Goal: Task Accomplishment & Management: Complete application form

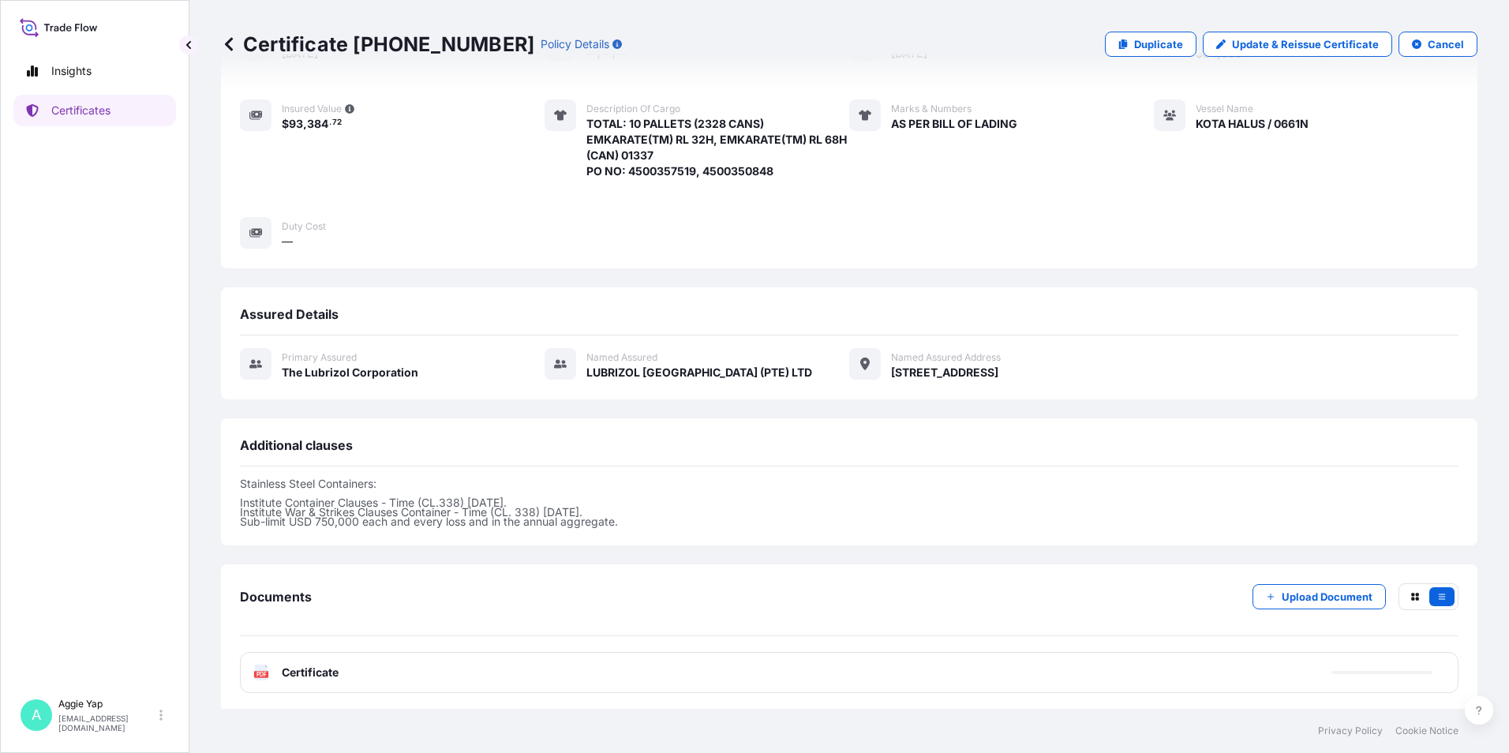
scroll to position [190, 0]
click at [106, 112] on p "Certificates" at bounding box center [80, 111] width 59 height 16
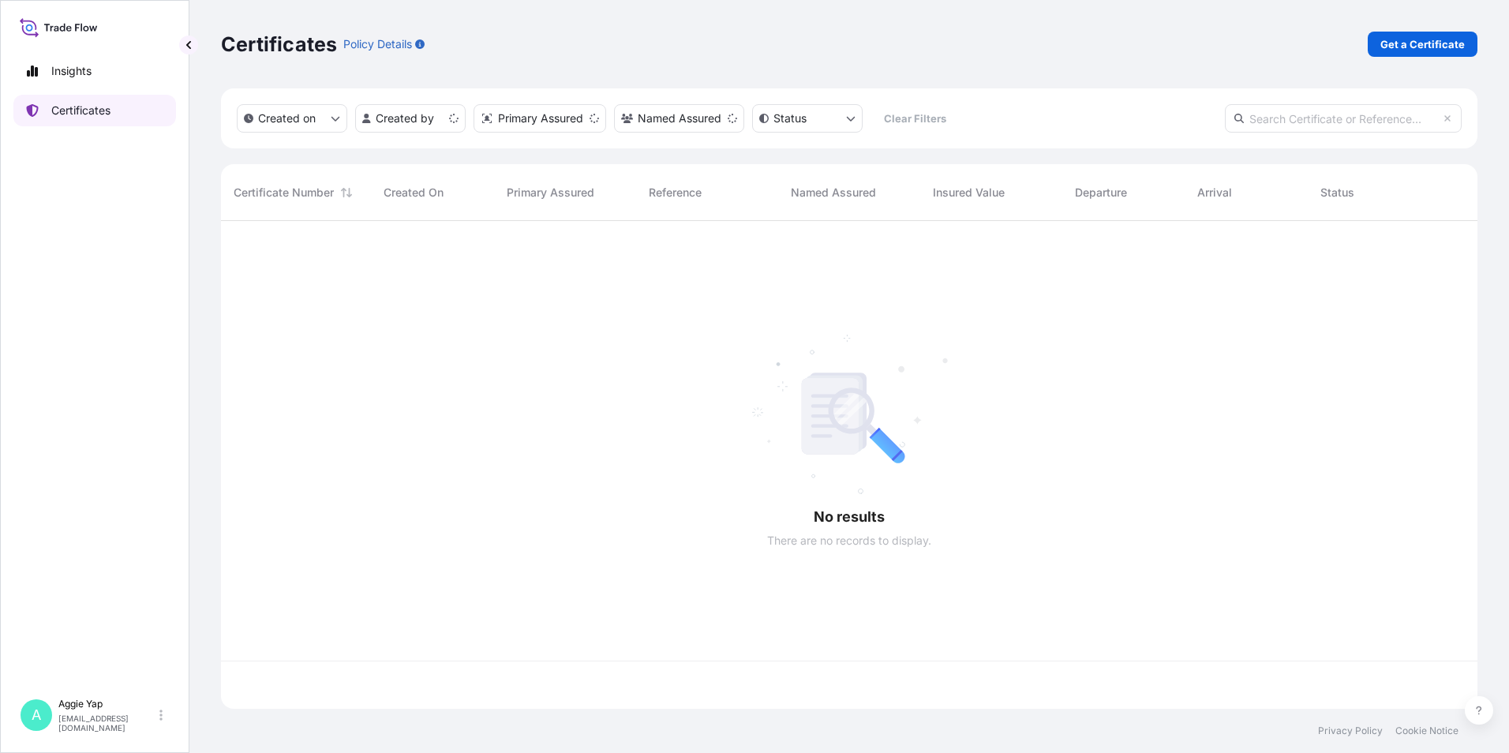
scroll to position [485, 1245]
click at [1410, 46] on p "Get a Certificate" at bounding box center [1422, 44] width 84 height 16
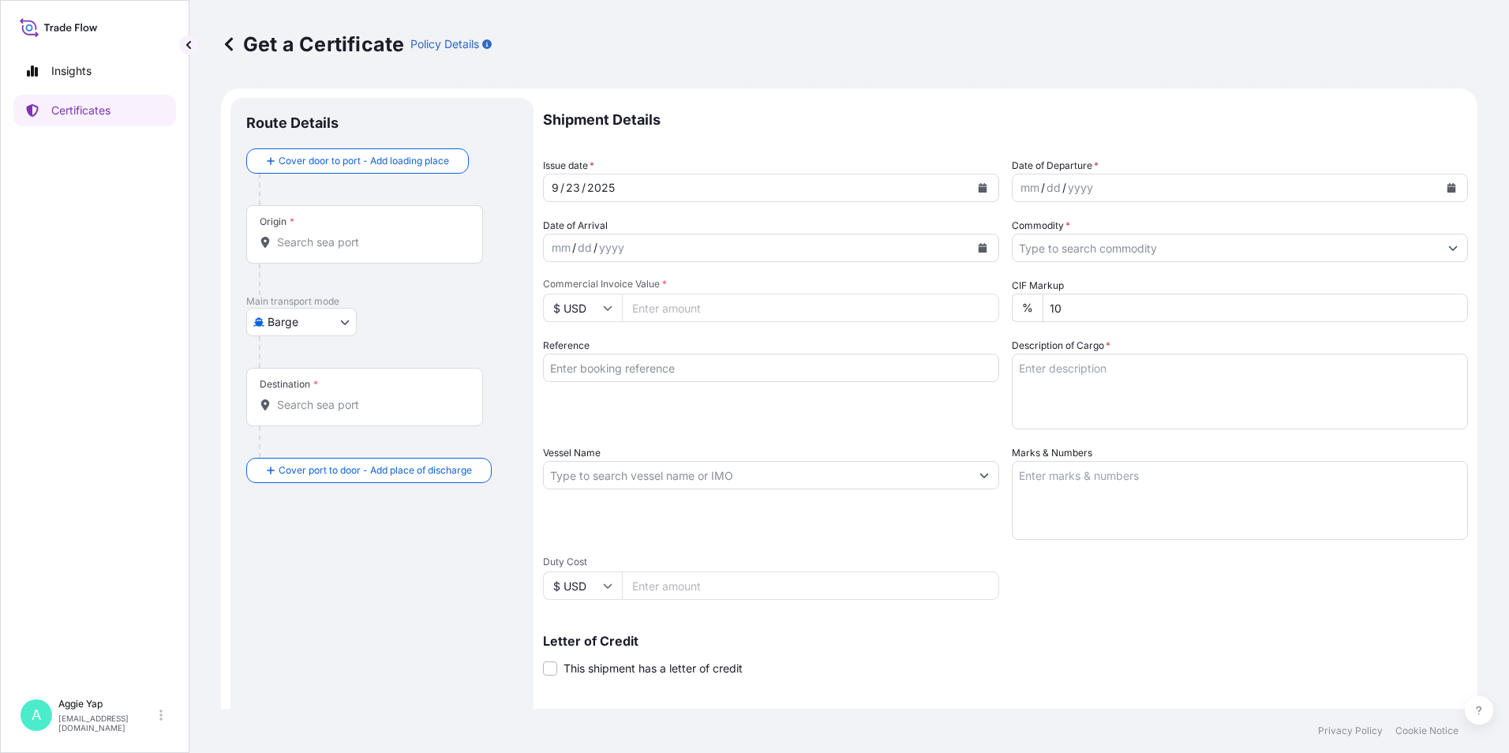
click at [308, 332] on body "Insights Certificates A Aggie Yap sg.lubrizolbdp@bdpint.com Get a Certificate P…" at bounding box center [754, 376] width 1509 height 753
click at [287, 501] on span "Ocean Vessel" at bounding box center [311, 505] width 70 height 16
select select "Ocean Vessel"
click at [338, 253] on input "Origin *" at bounding box center [370, 249] width 186 height 16
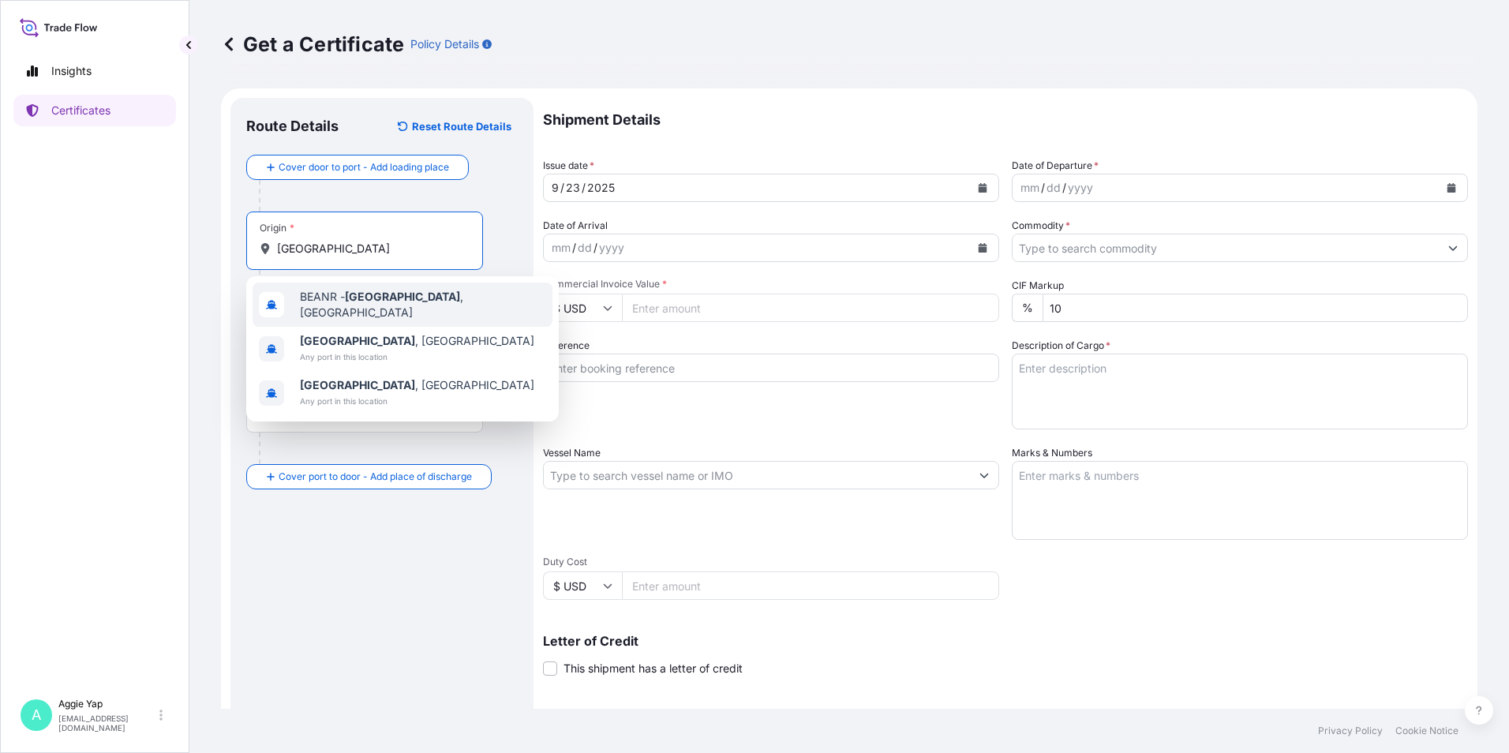
click at [384, 308] on span "BEANR - Antwerpen , Belgium" at bounding box center [423, 305] width 246 height 32
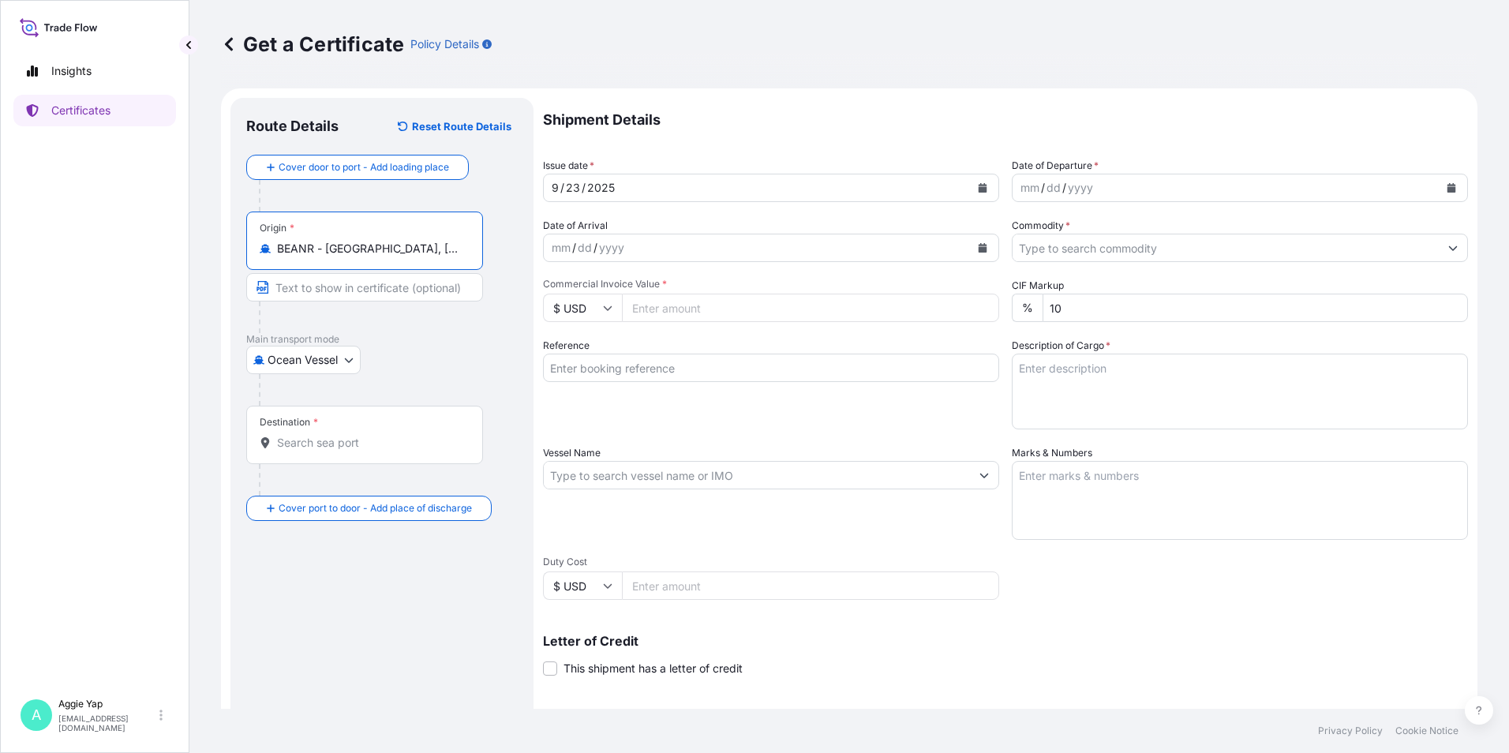
type input "BEANR - Antwerpen, Belgium"
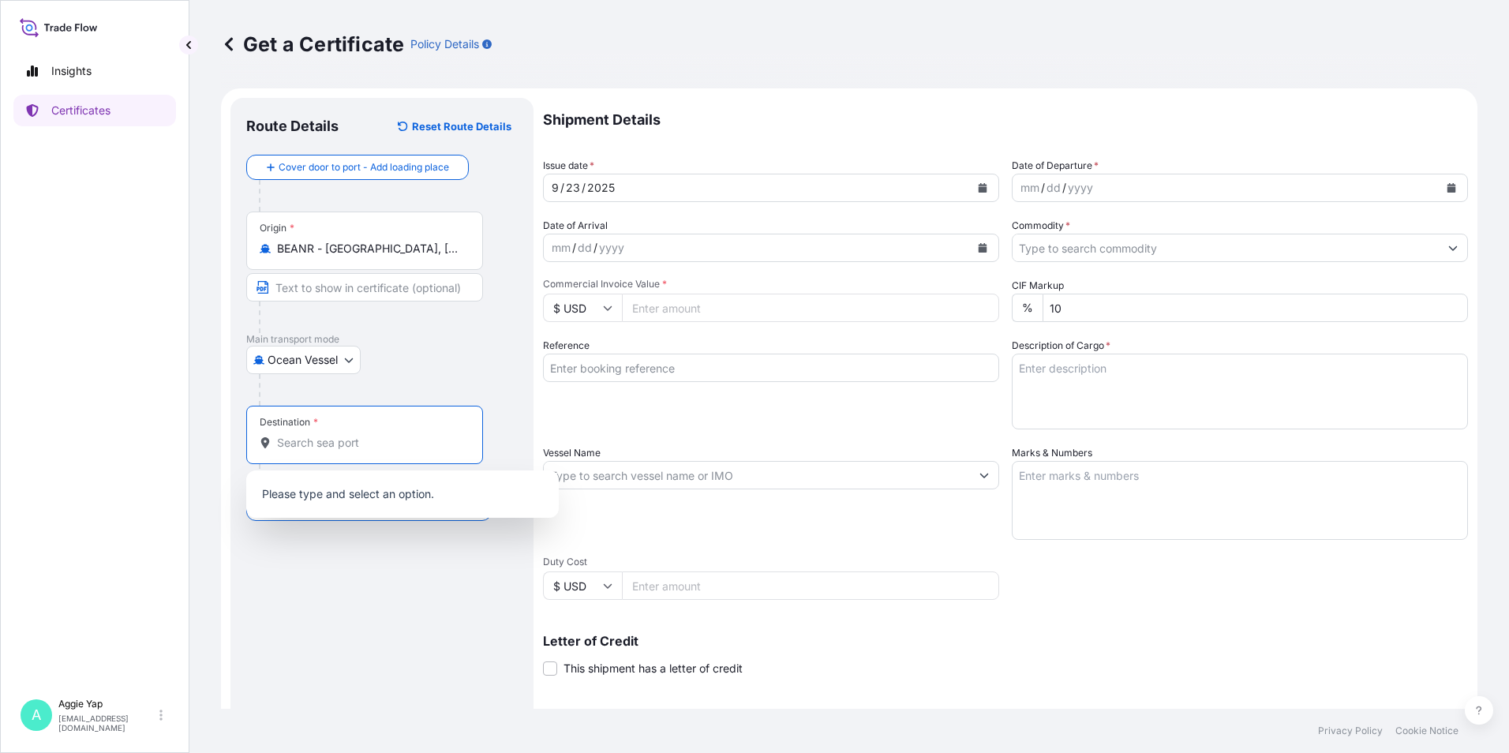
click at [318, 440] on input "Destination *" at bounding box center [370, 443] width 186 height 16
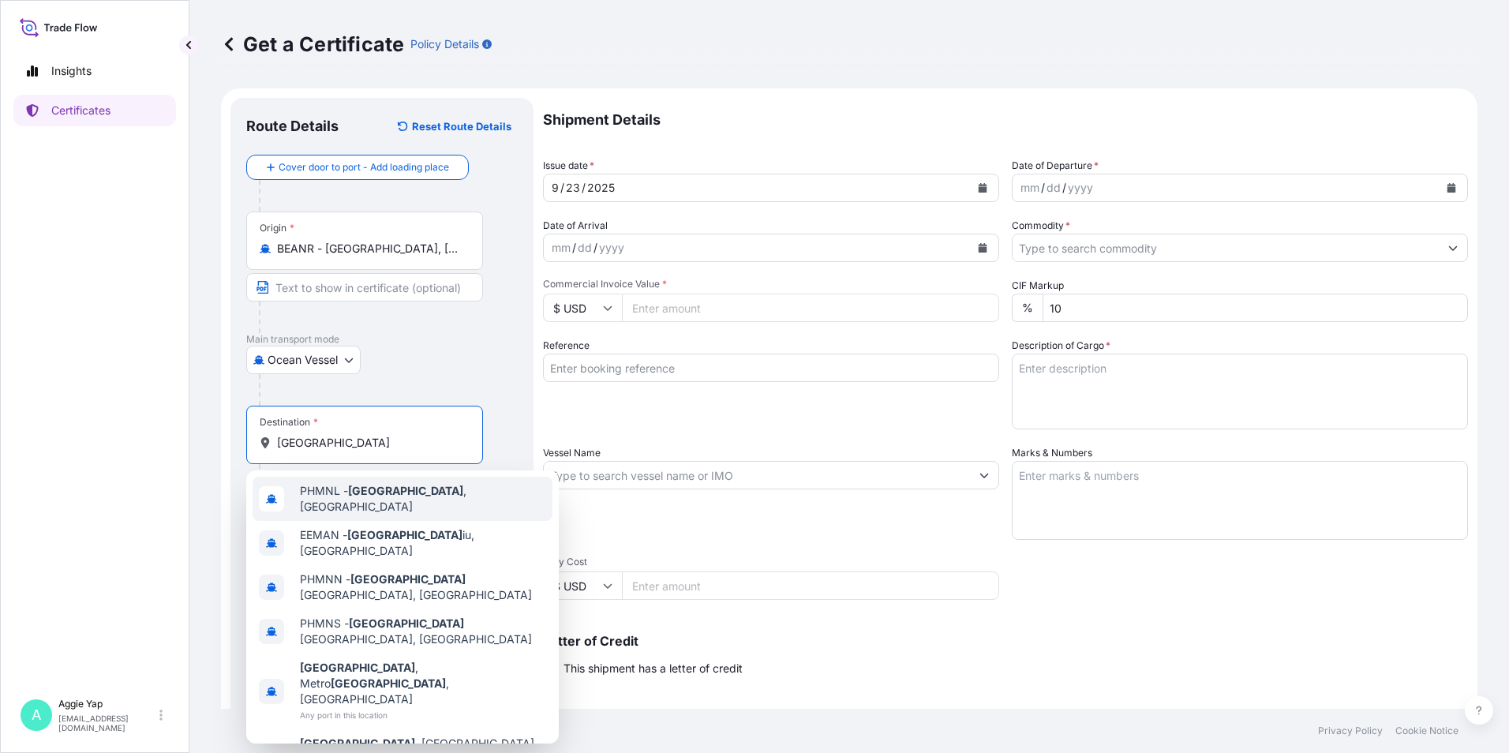
click at [323, 502] on span "PHMNL - Manila , Philippines" at bounding box center [423, 499] width 246 height 32
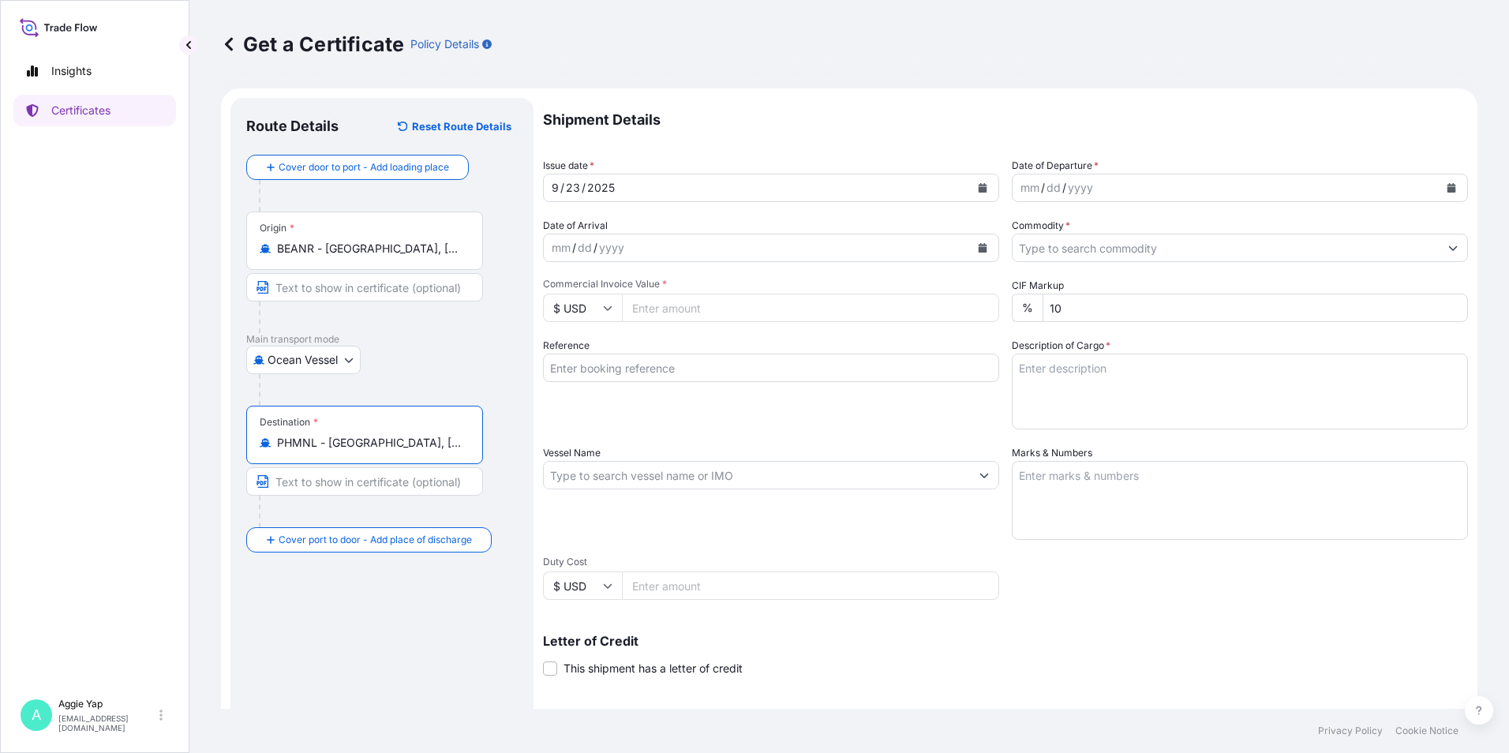
type input "PHMNL - Manila, Philippines"
click at [974, 193] on button "Calendar" at bounding box center [982, 187] width 25 height 25
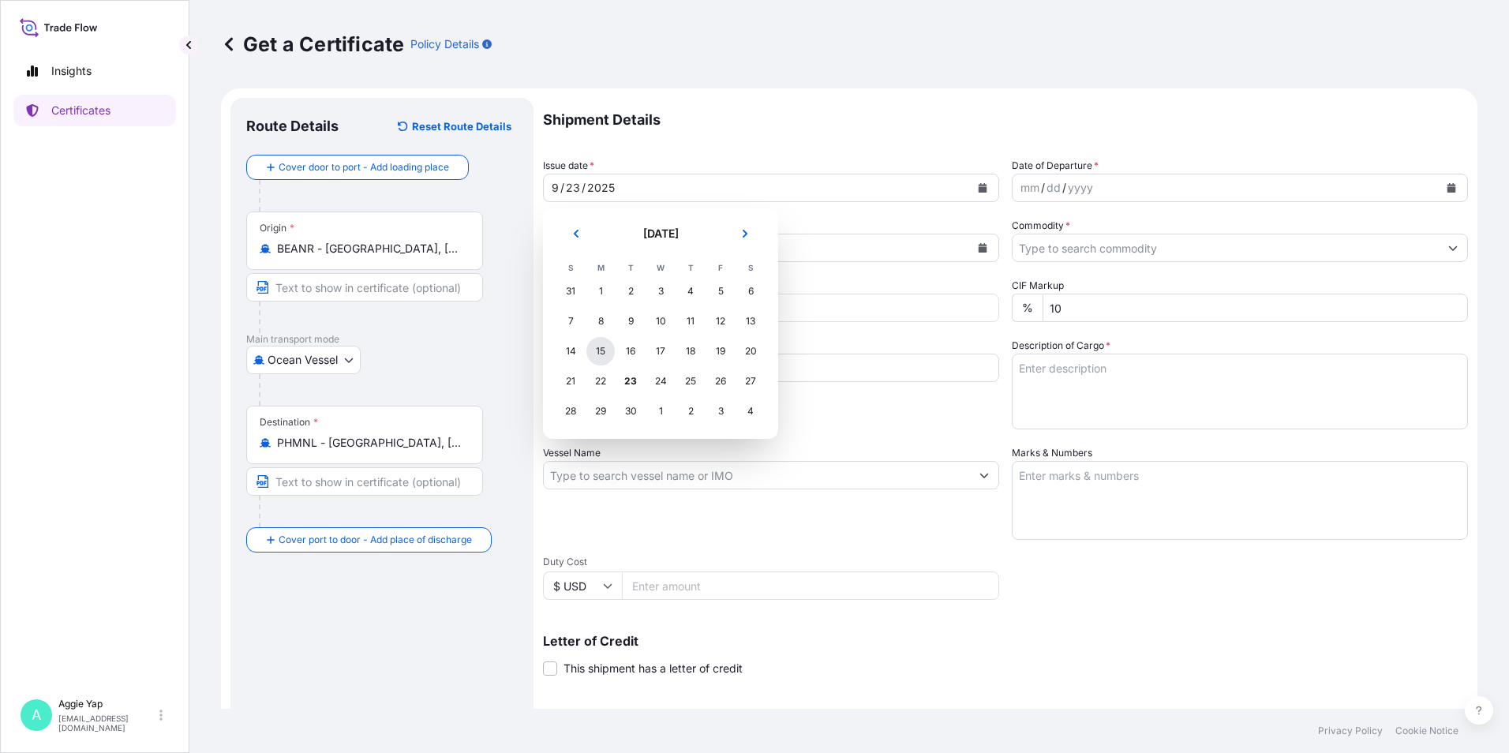
click at [604, 350] on div "15" at bounding box center [600, 351] width 28 height 28
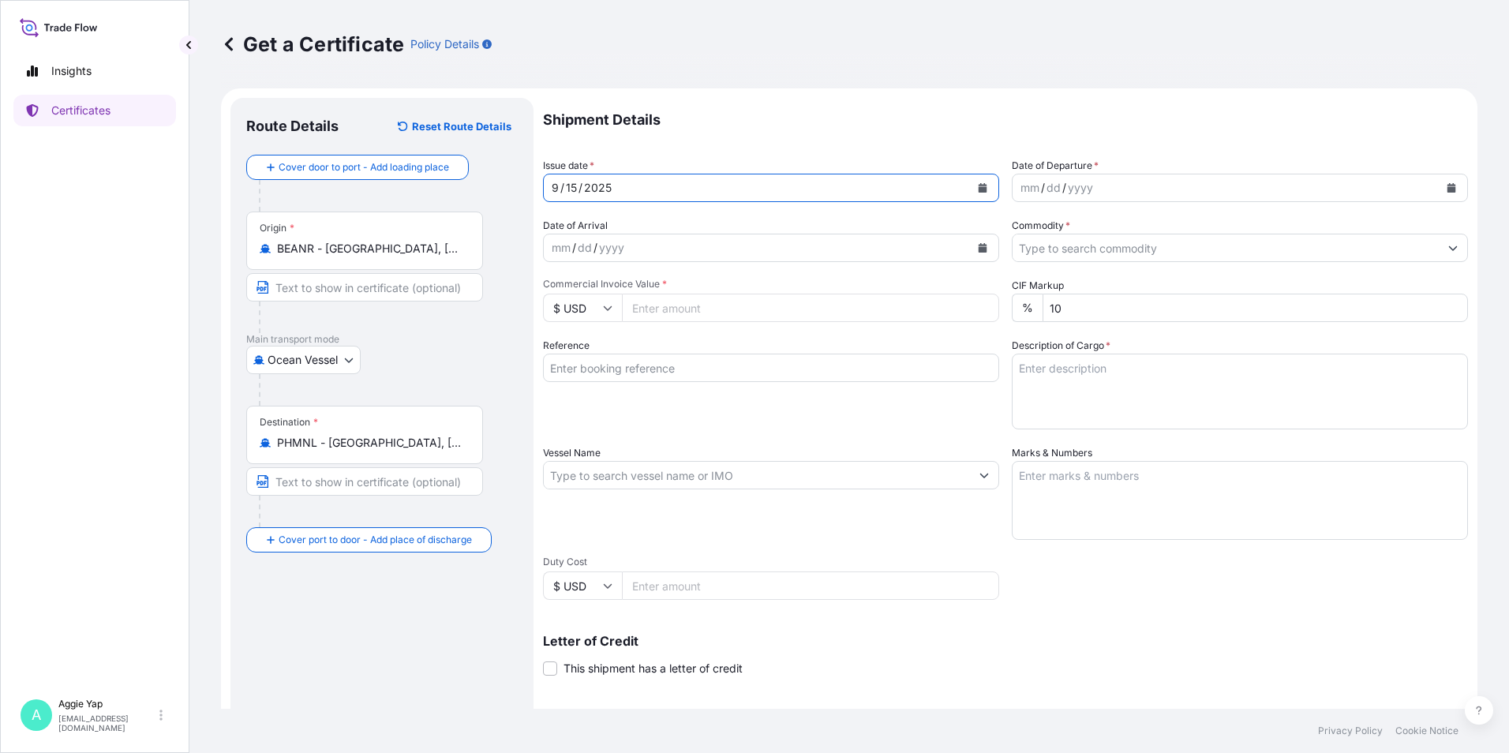
click at [1449, 188] on button "Calendar" at bounding box center [1451, 187] width 25 height 25
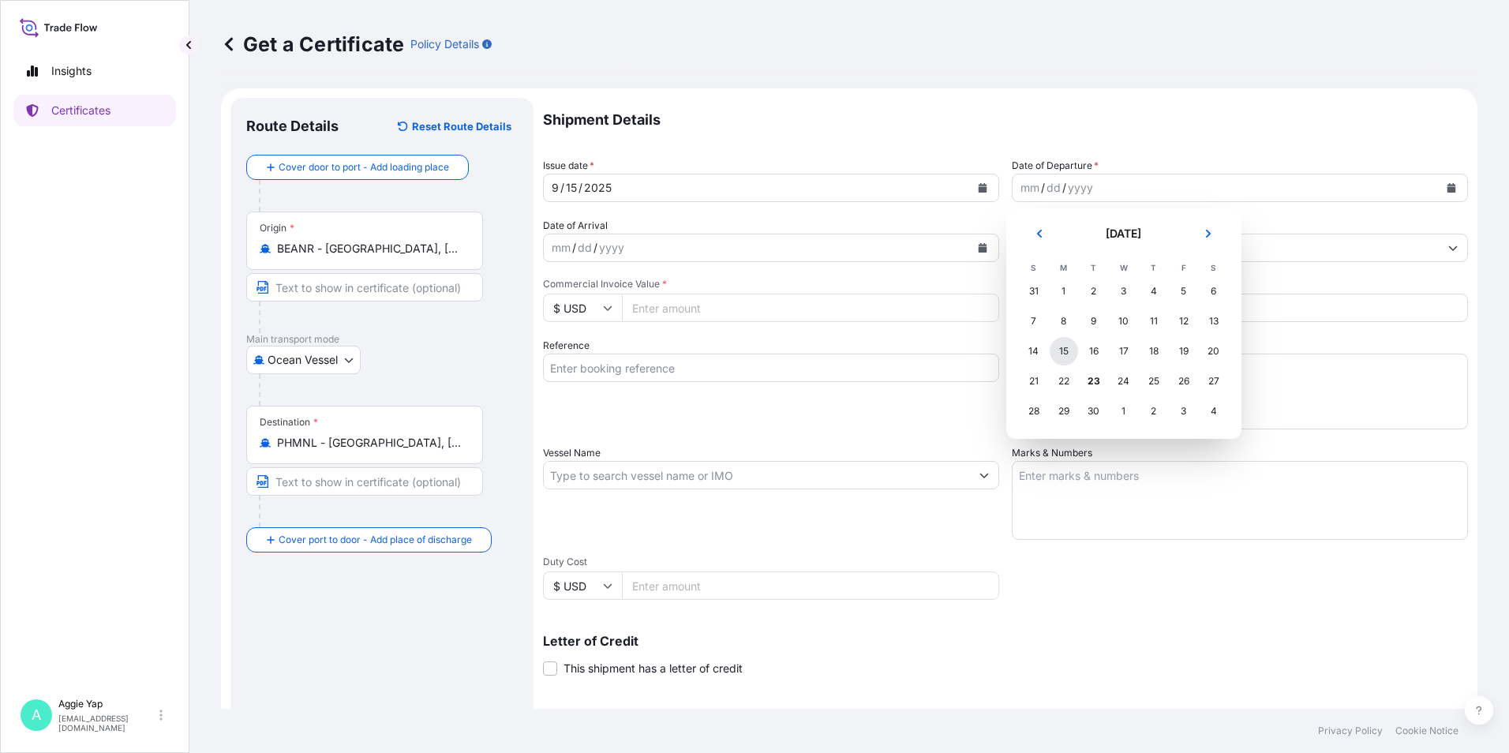
click at [1062, 346] on div "15" at bounding box center [1064, 351] width 28 height 28
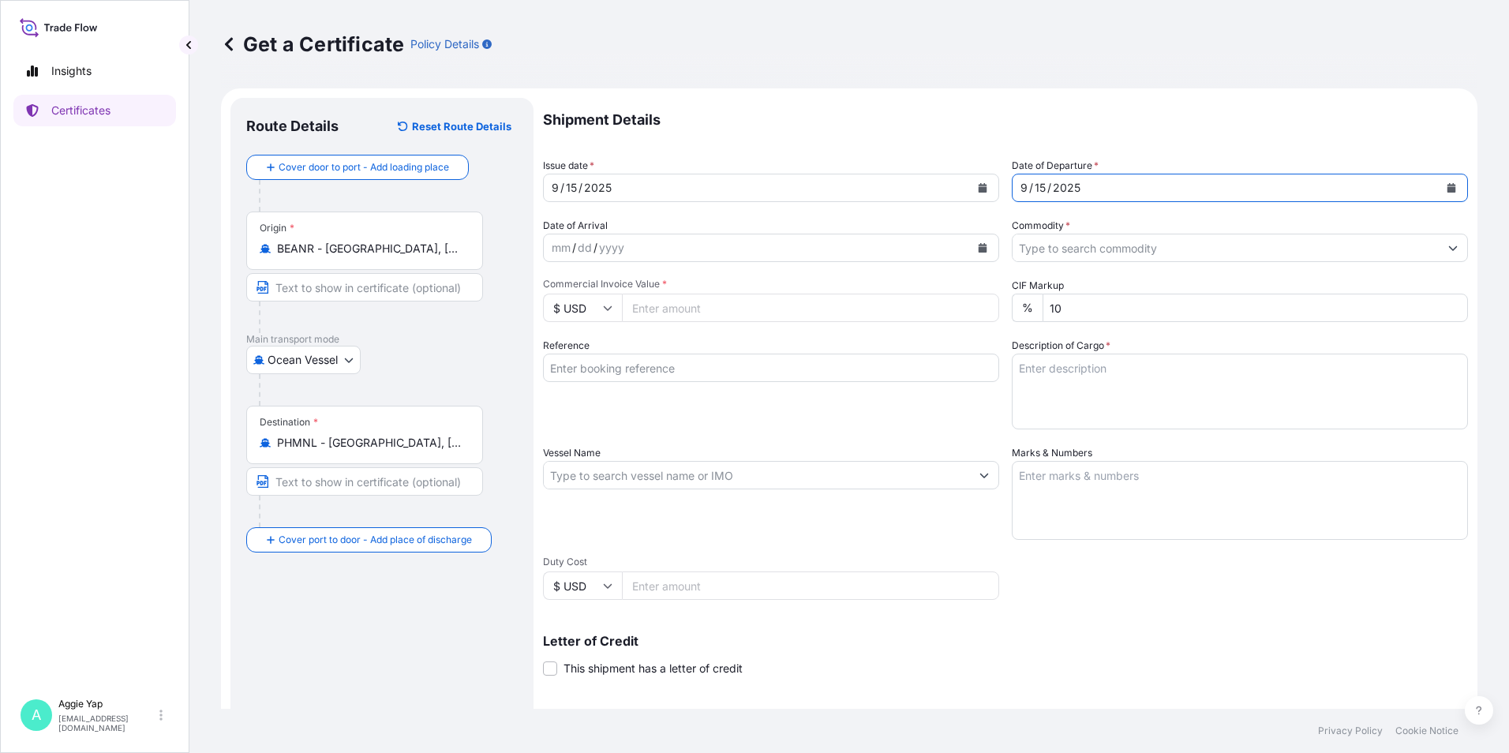
click at [1081, 249] on input "Commodity *" at bounding box center [1226, 248] width 426 height 28
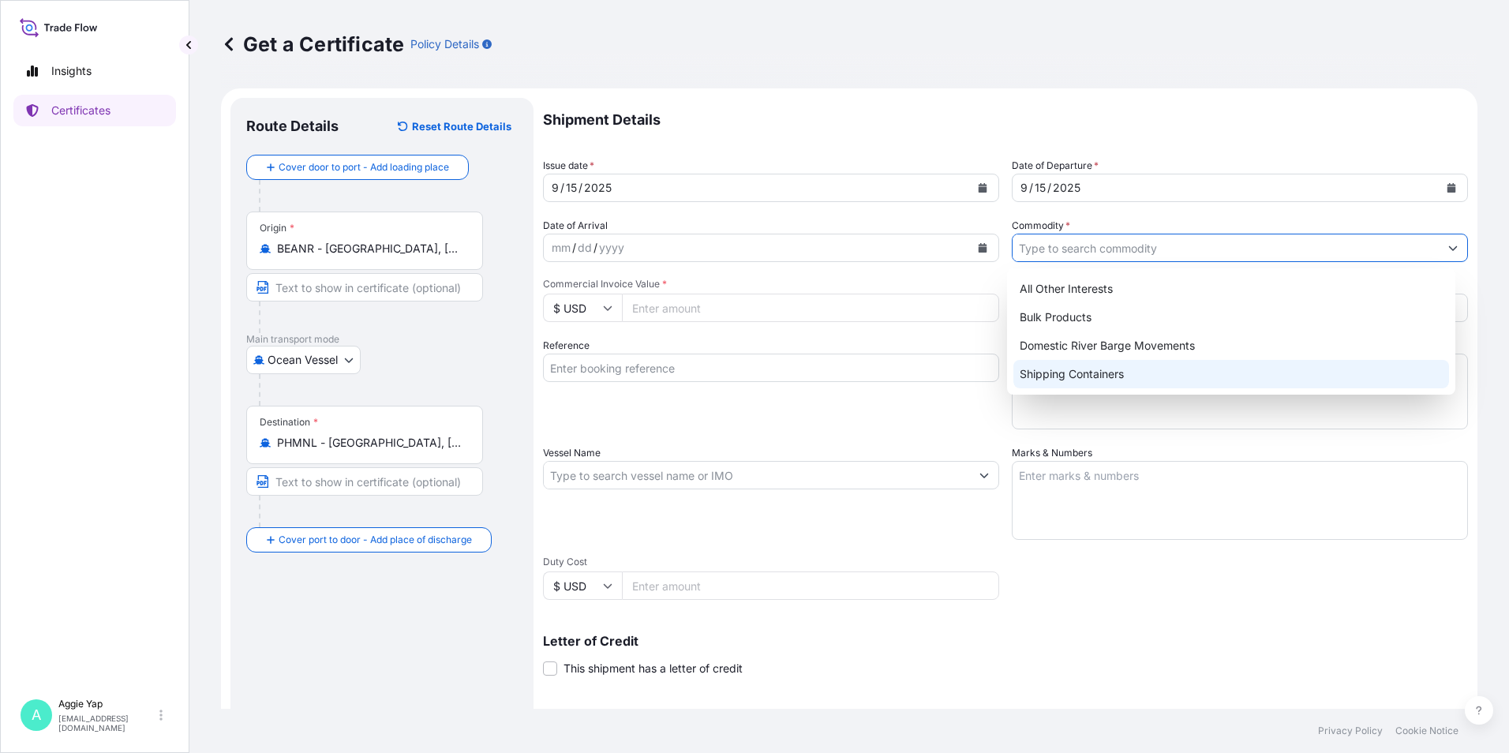
click at [1169, 378] on div "Shipping Containers" at bounding box center [1231, 374] width 436 height 28
type input "Shipping Containers"
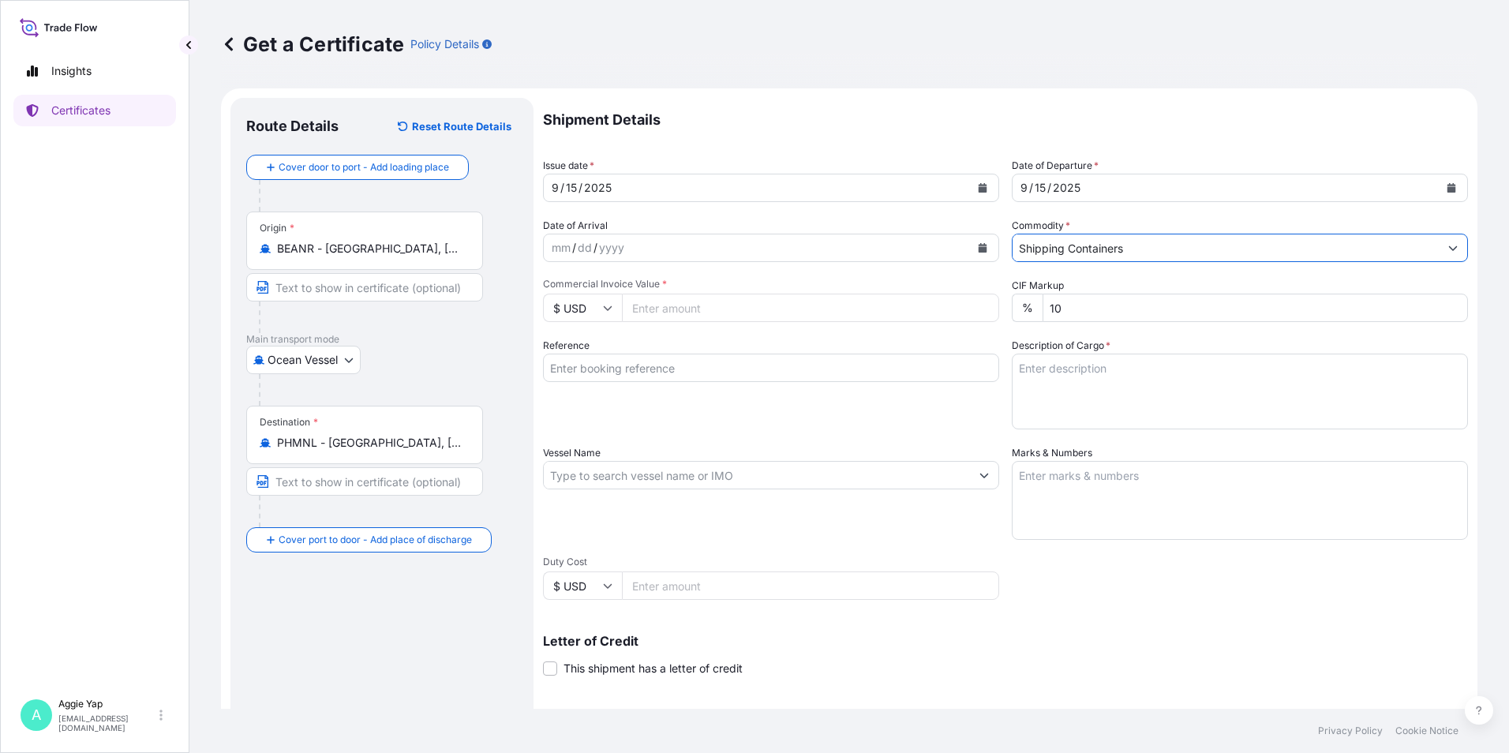
click at [682, 305] on input "Commercial Invoice Value *" at bounding box center [810, 308] width 377 height 28
type input "74549.16"
click at [620, 389] on div "Reference" at bounding box center [771, 384] width 456 height 92
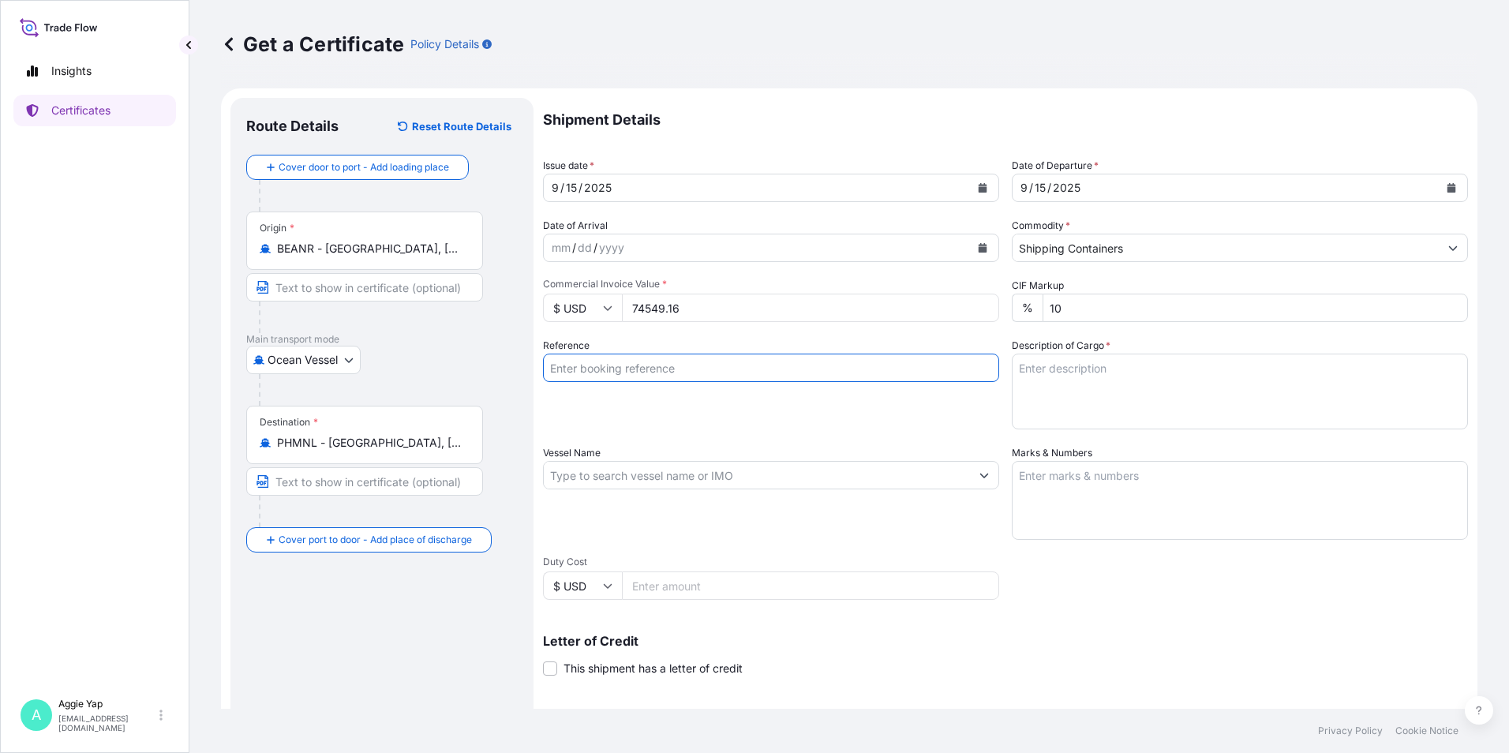
click at [611, 375] on input "Reference" at bounding box center [771, 368] width 456 height 28
click at [661, 338] on div "Reference" at bounding box center [771, 384] width 456 height 92
click at [651, 374] on input "Reference" at bounding box center [771, 368] width 456 height 28
type input "CHEMICO PHILIPPINES INC"
click at [702, 406] on div "Reference CHEMICO PHILIPPINES INC" at bounding box center [771, 384] width 456 height 92
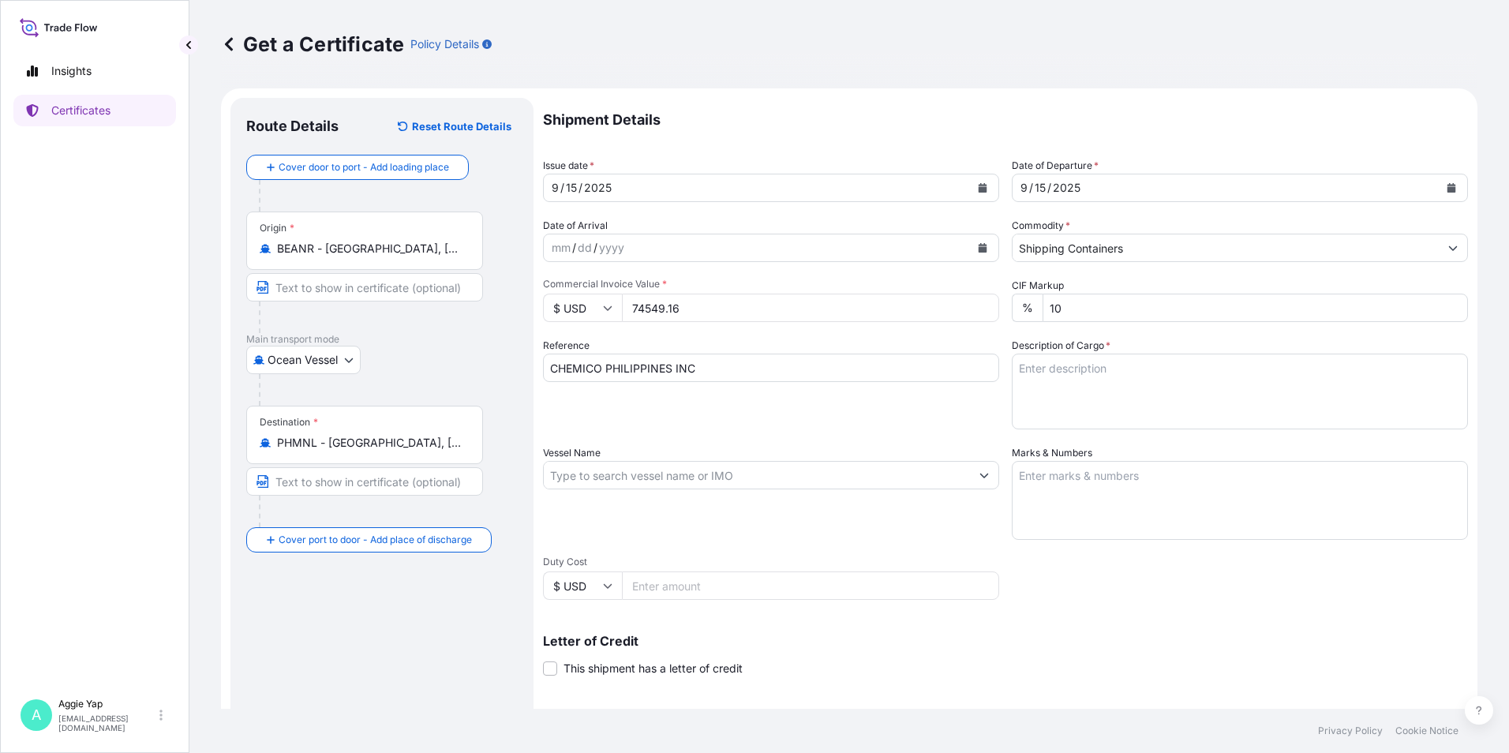
click at [620, 474] on input "Vessel Name" at bounding box center [757, 475] width 426 height 28
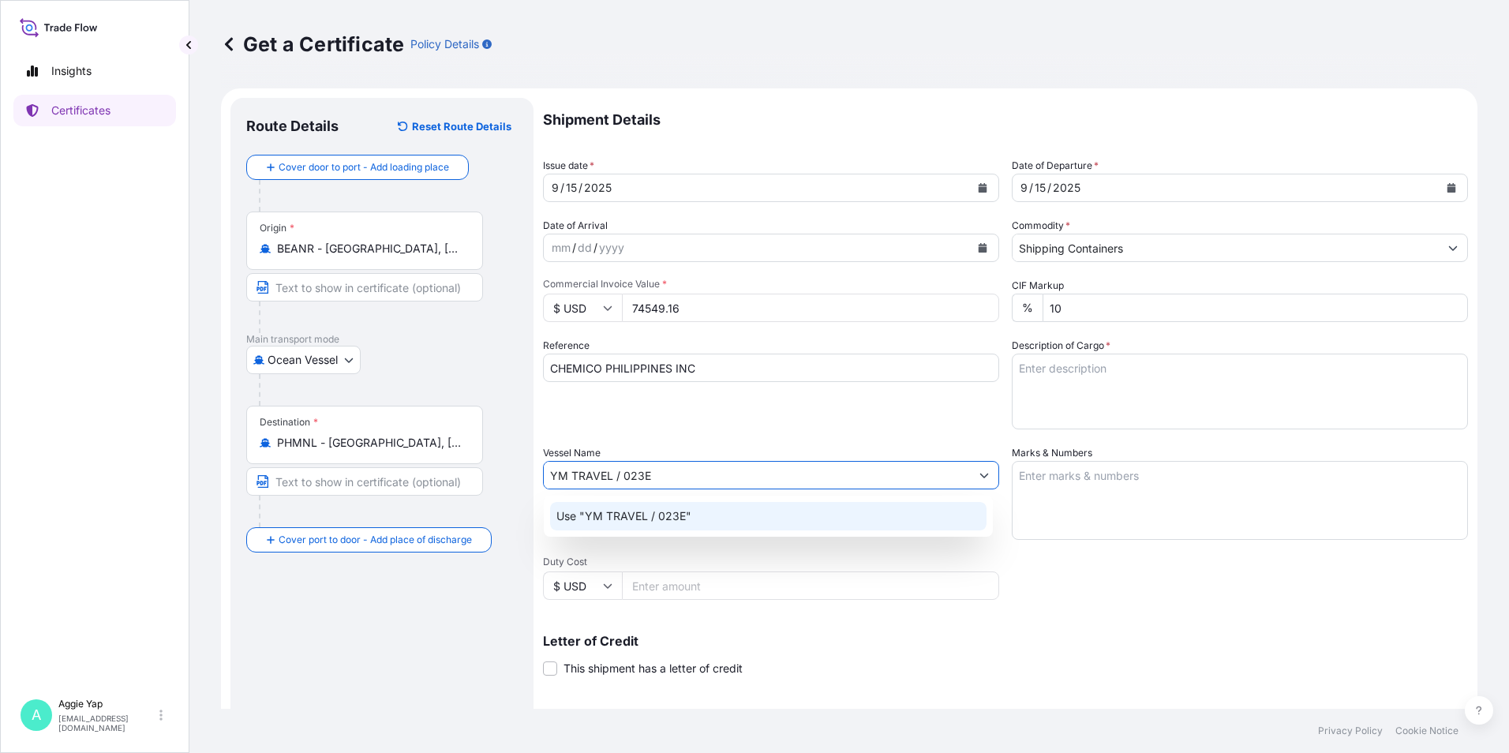
click at [651, 517] on p "Use "YM TRAVEL / 023E"" at bounding box center [623, 516] width 135 height 16
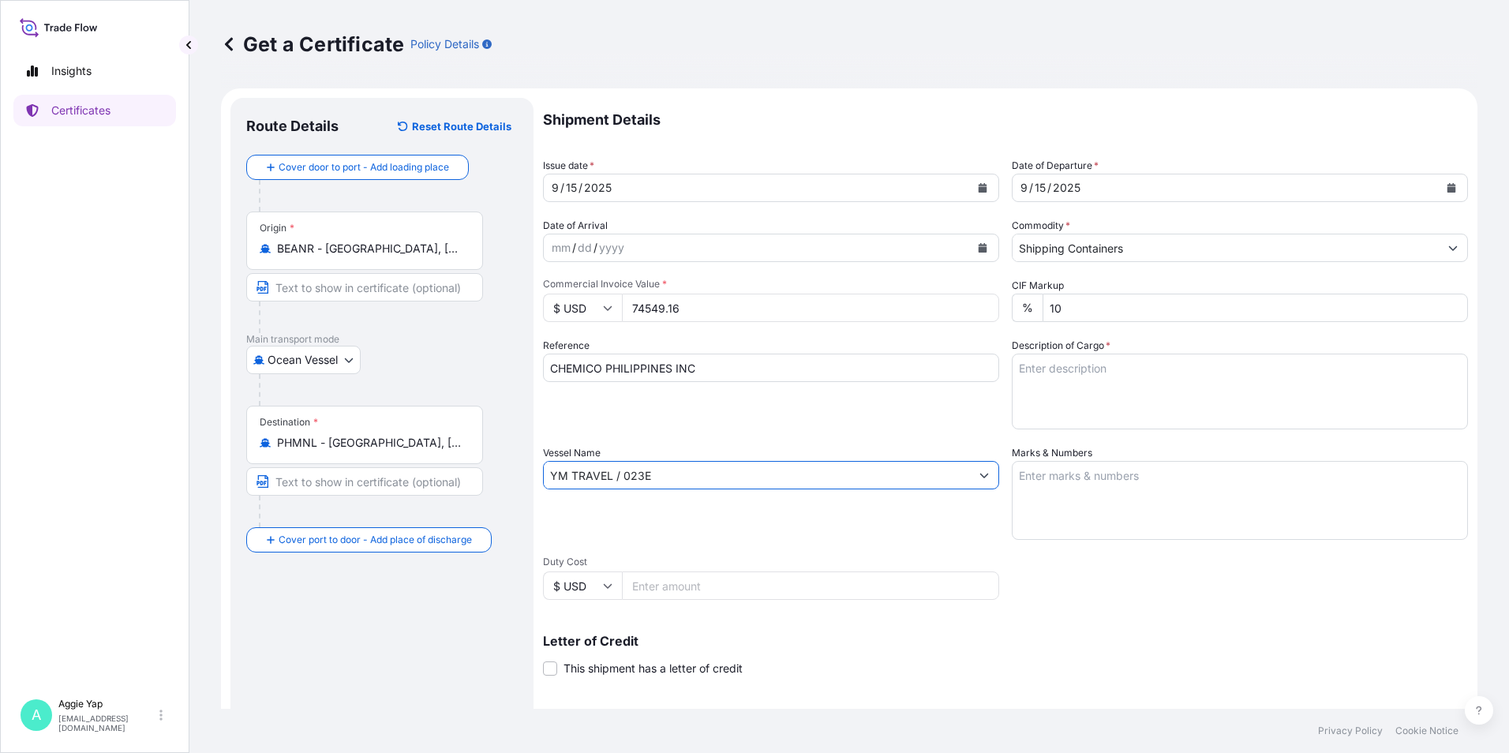
type input "YM TRAVEL / 023E"
click at [1061, 491] on textarea "Marks & Numbers" at bounding box center [1240, 500] width 456 height 79
type textarea "AS PER BILL OF LADING"
click at [1088, 390] on textarea "Description of Cargo *" at bounding box center [1240, 392] width 456 height 76
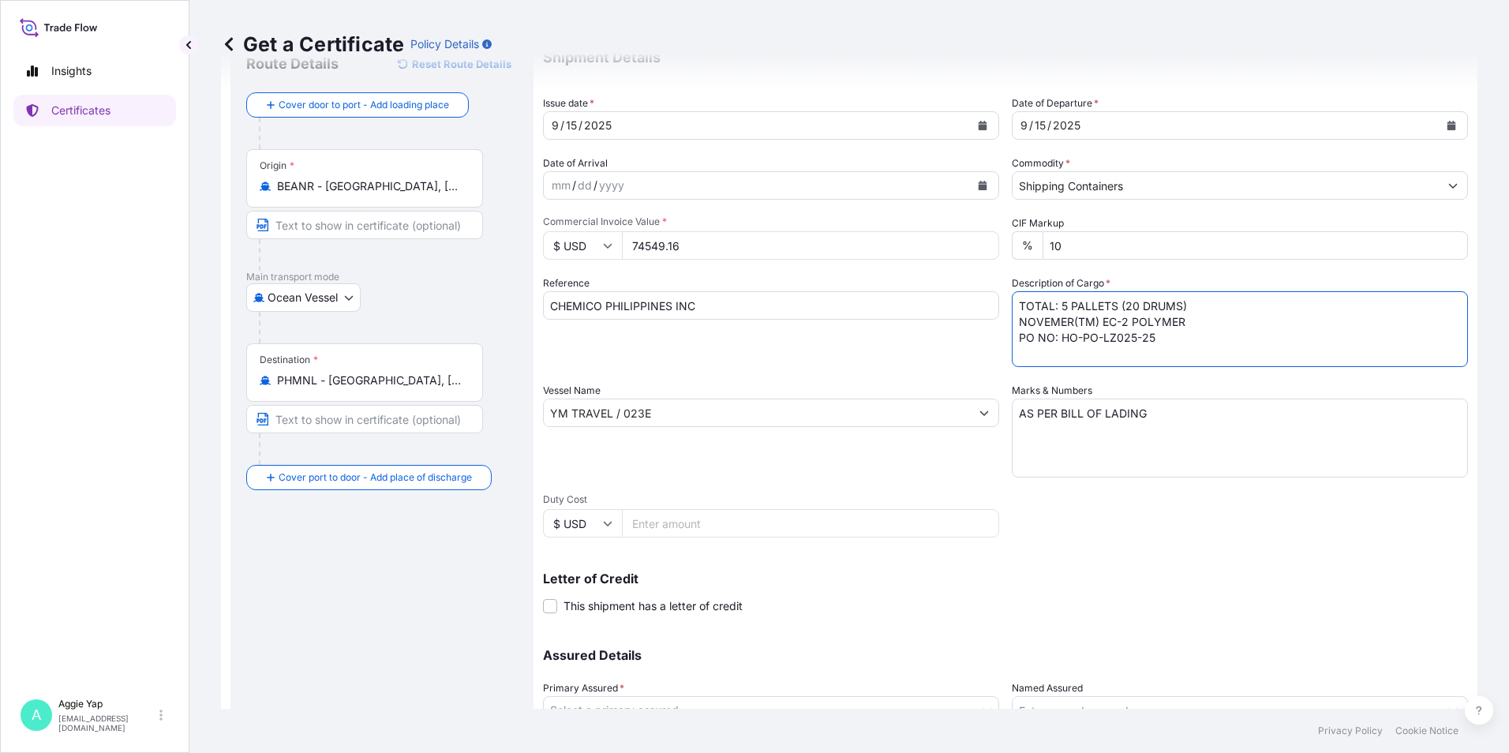
scroll to position [195, 0]
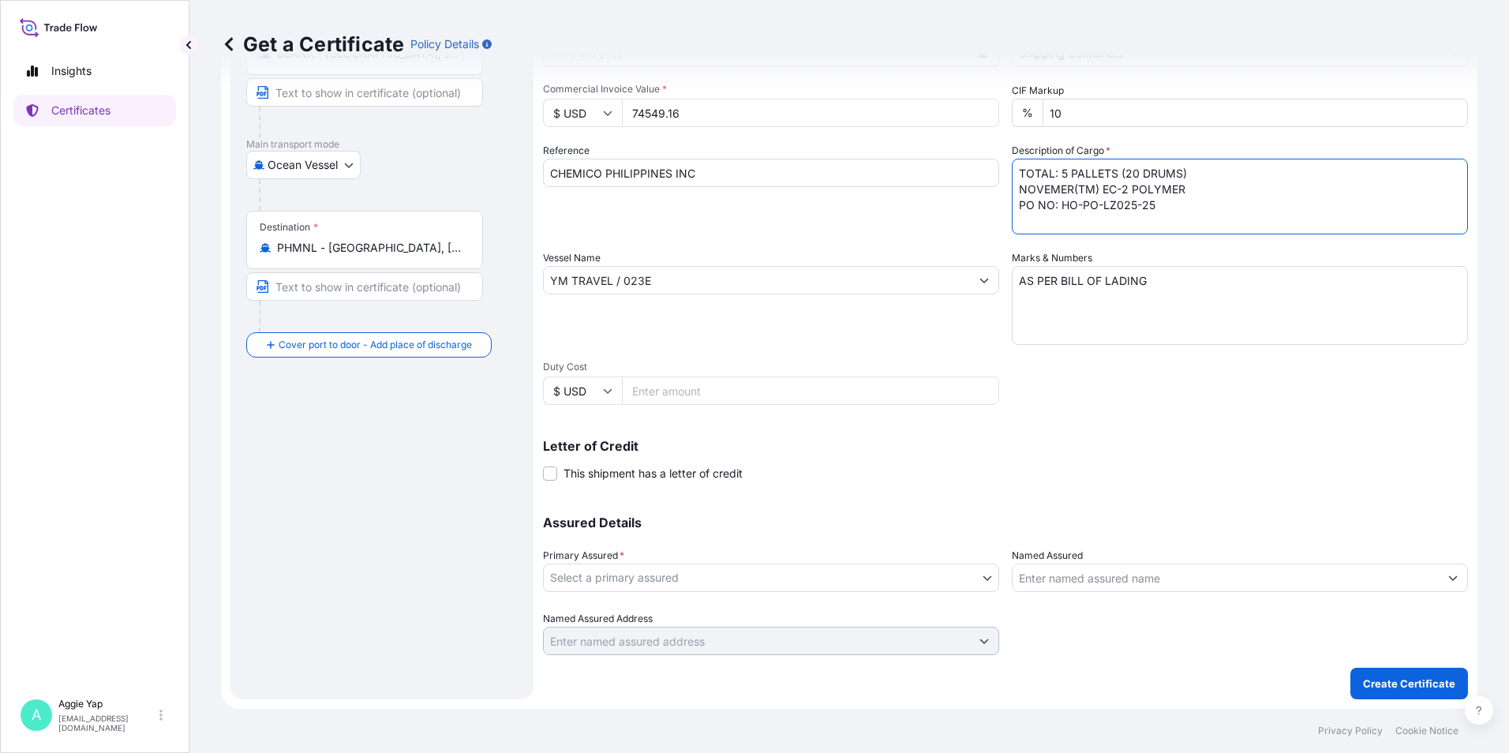
type textarea "TOTAL: 5 PALLETS (20 DRUMS) NOVEMER(TM) EC-2 POLYMER PO NO: HO-PO-LZ025-25"
click at [714, 583] on body "Insights Certificates A Aggie Yap sg.lubrizolbdp@bdpint.com Get a Certificate P…" at bounding box center [754, 376] width 1509 height 753
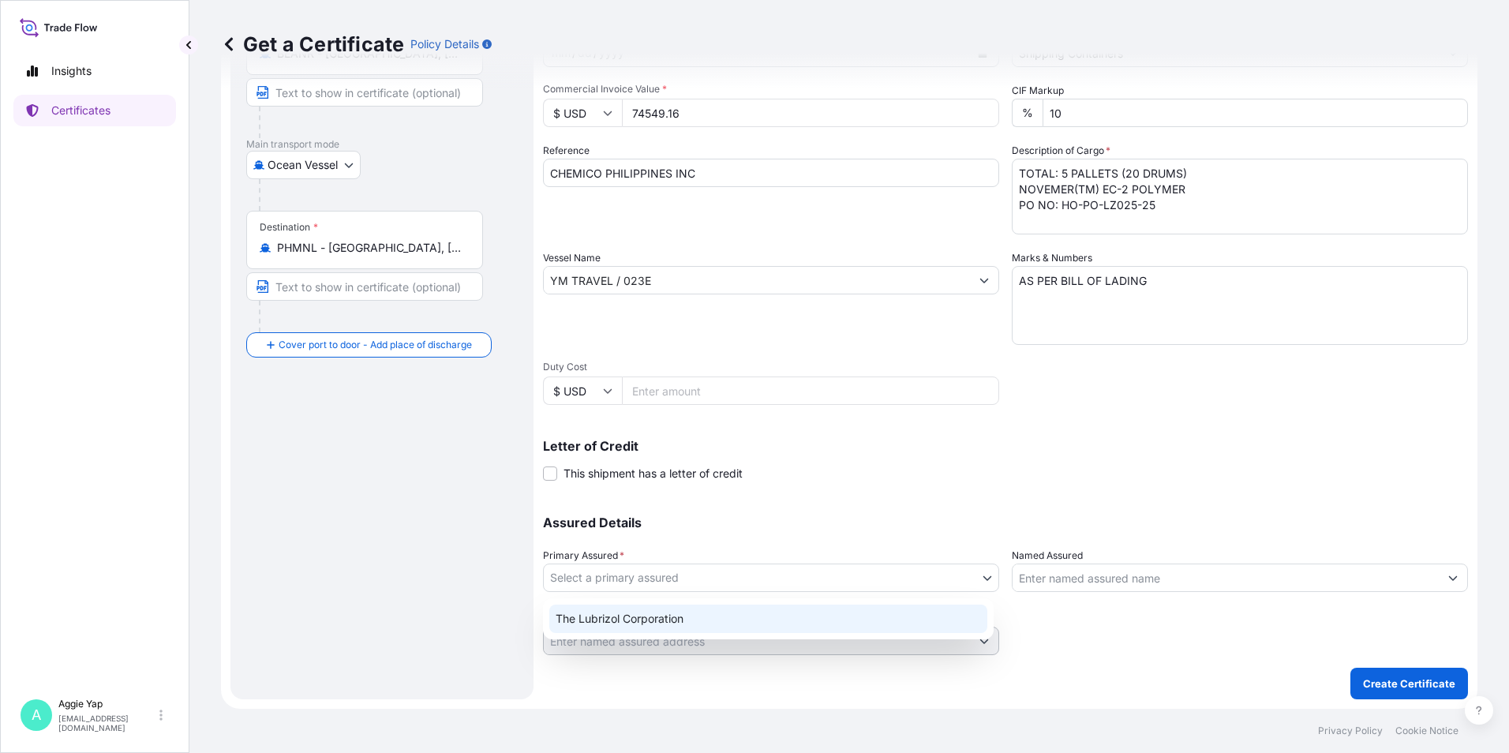
click at [590, 620] on div "The Lubrizol Corporation" at bounding box center [768, 619] width 438 height 28
select select "31566"
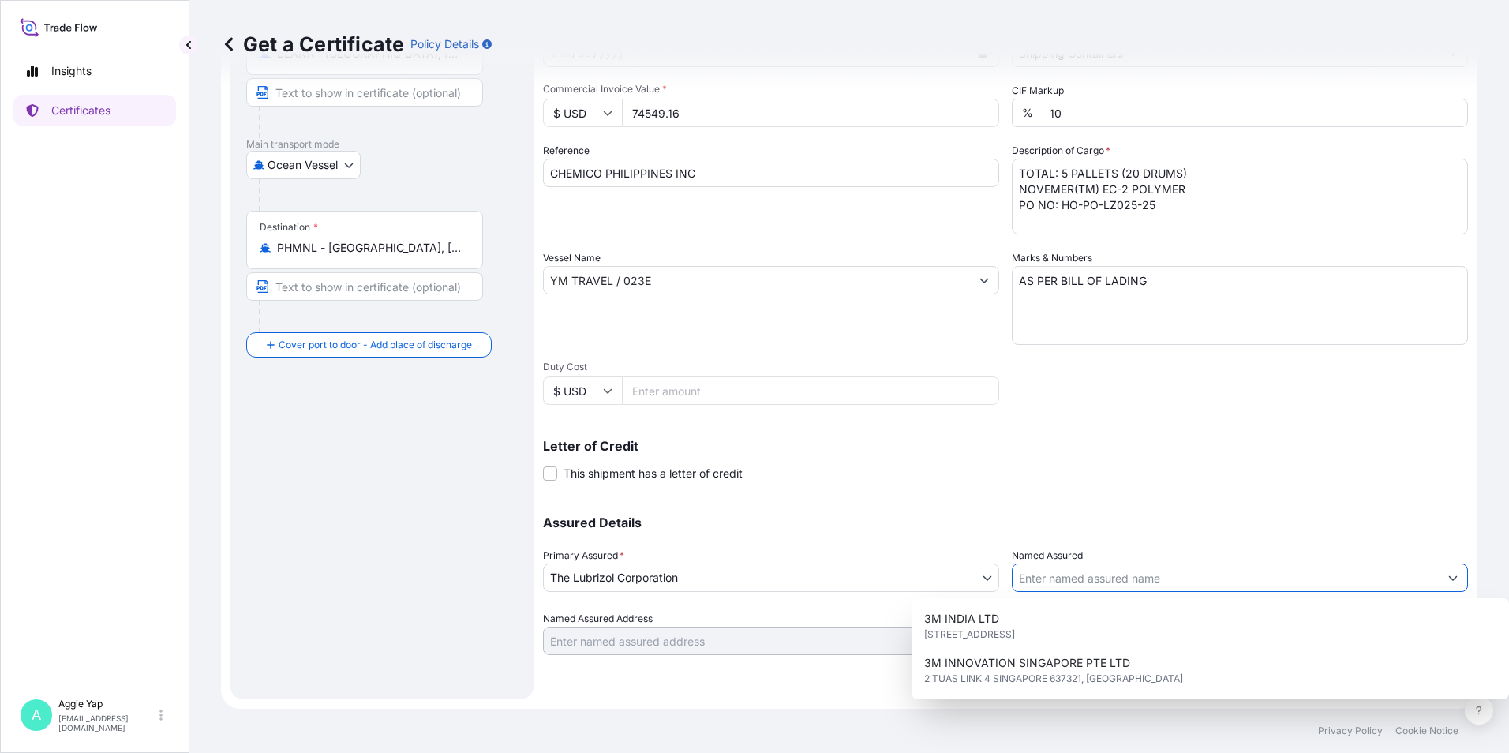
click at [1067, 568] on input "Named Assured" at bounding box center [1226, 578] width 426 height 28
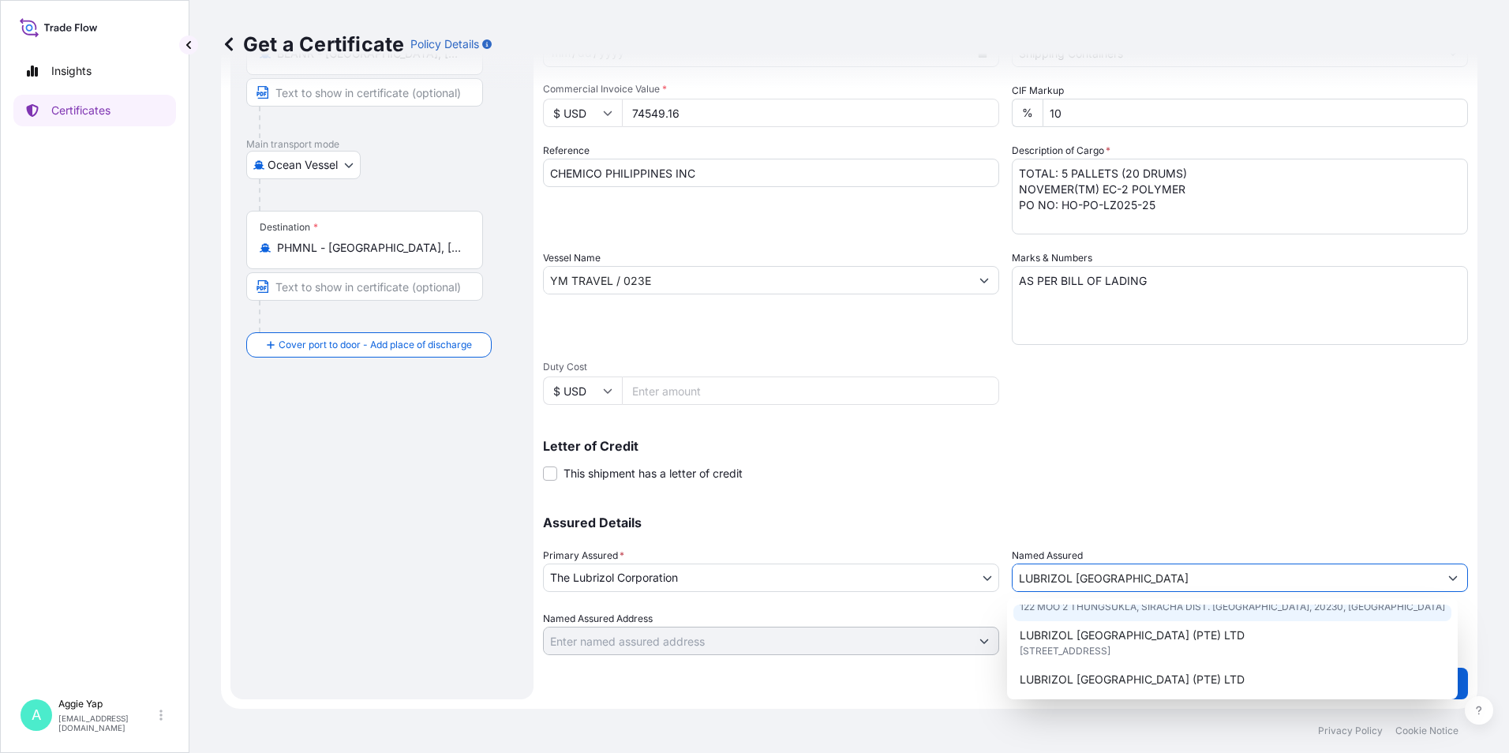
scroll to position [79, 0]
click at [1111, 626] on span "44 TANJONG PENJURU, SINGAPORE 609032, SINGAPORE" at bounding box center [1065, 628] width 91 height 16
type input "LUBRIZOL SOUTHEAST ASIA (PTE) LTD"
type input "44 TANJONG PENJURU, SINGAPORE 609032"
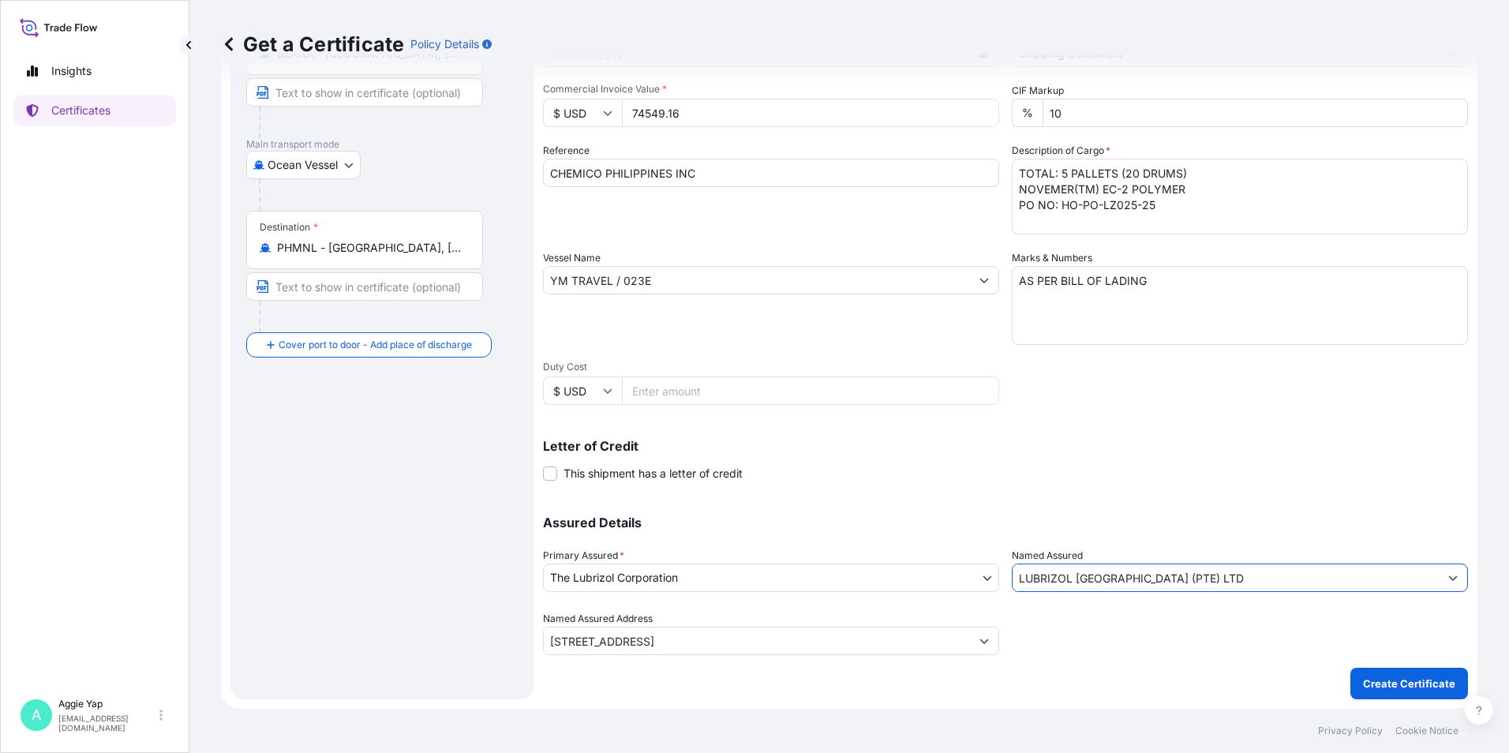
type input "LUBRIZOL SOUTHEAST ASIA (PTE) LTD"
click at [1211, 523] on p "Assured Details" at bounding box center [1005, 522] width 925 height 13
click at [1362, 691] on button "Create Certificate" at bounding box center [1409, 684] width 118 height 32
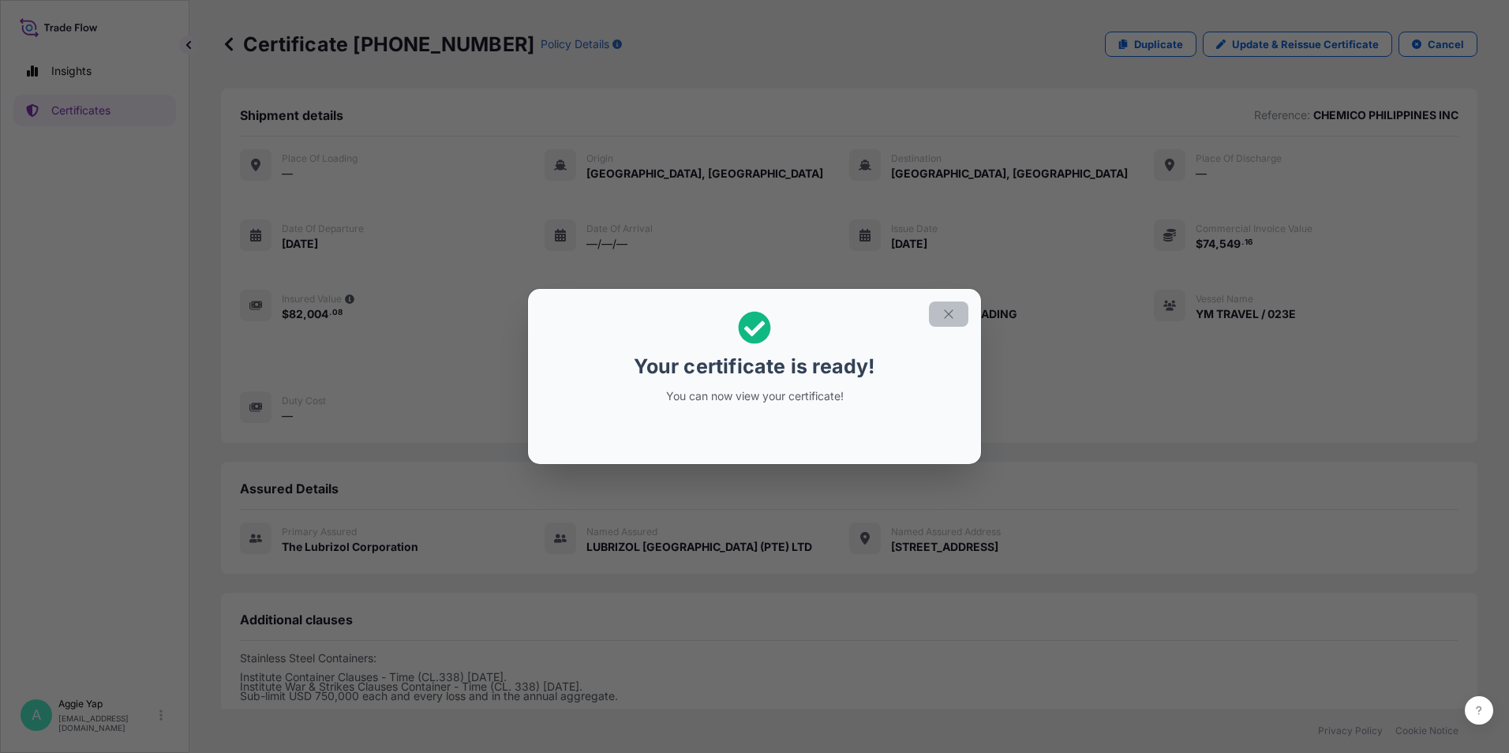
click at [945, 309] on icon "button" at bounding box center [949, 314] width 14 height 14
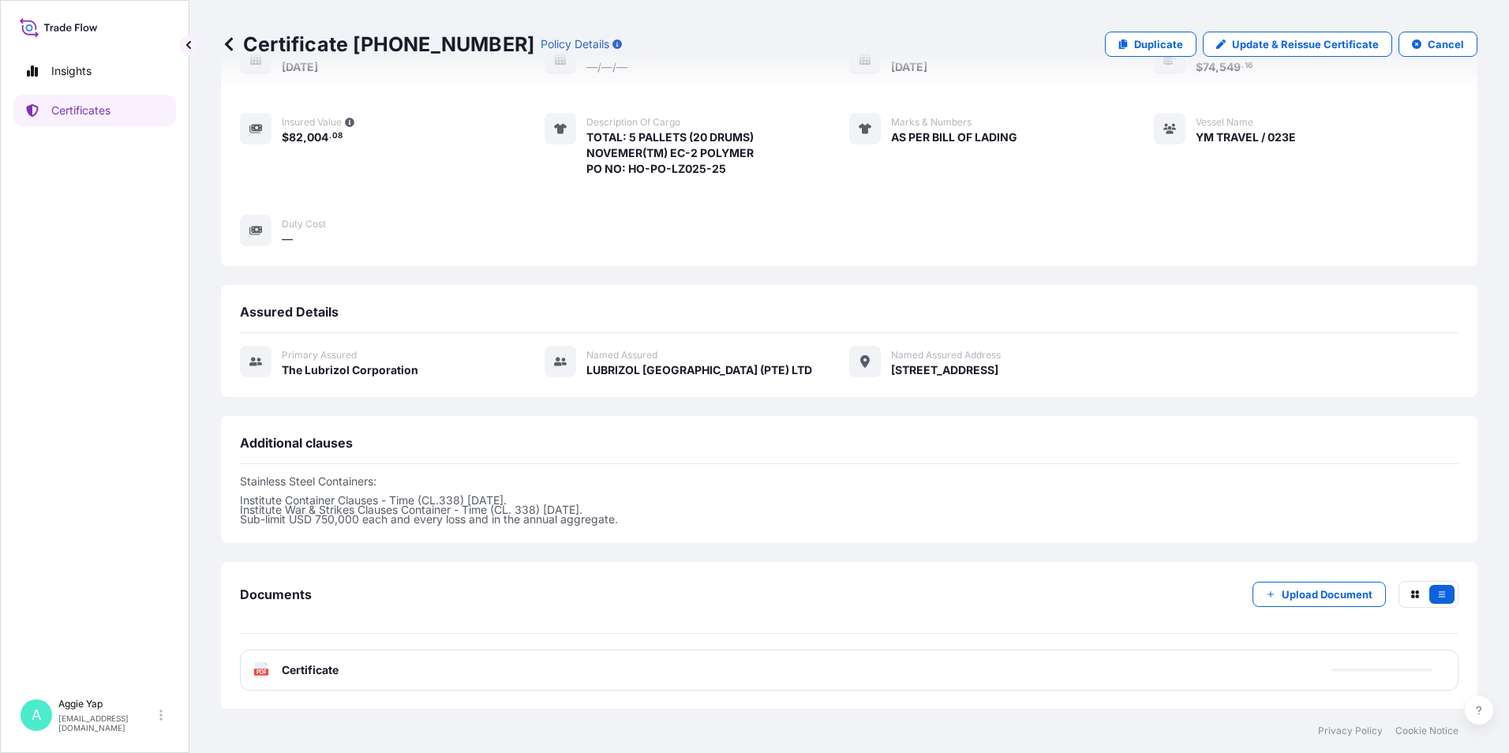
scroll to position [178, 0]
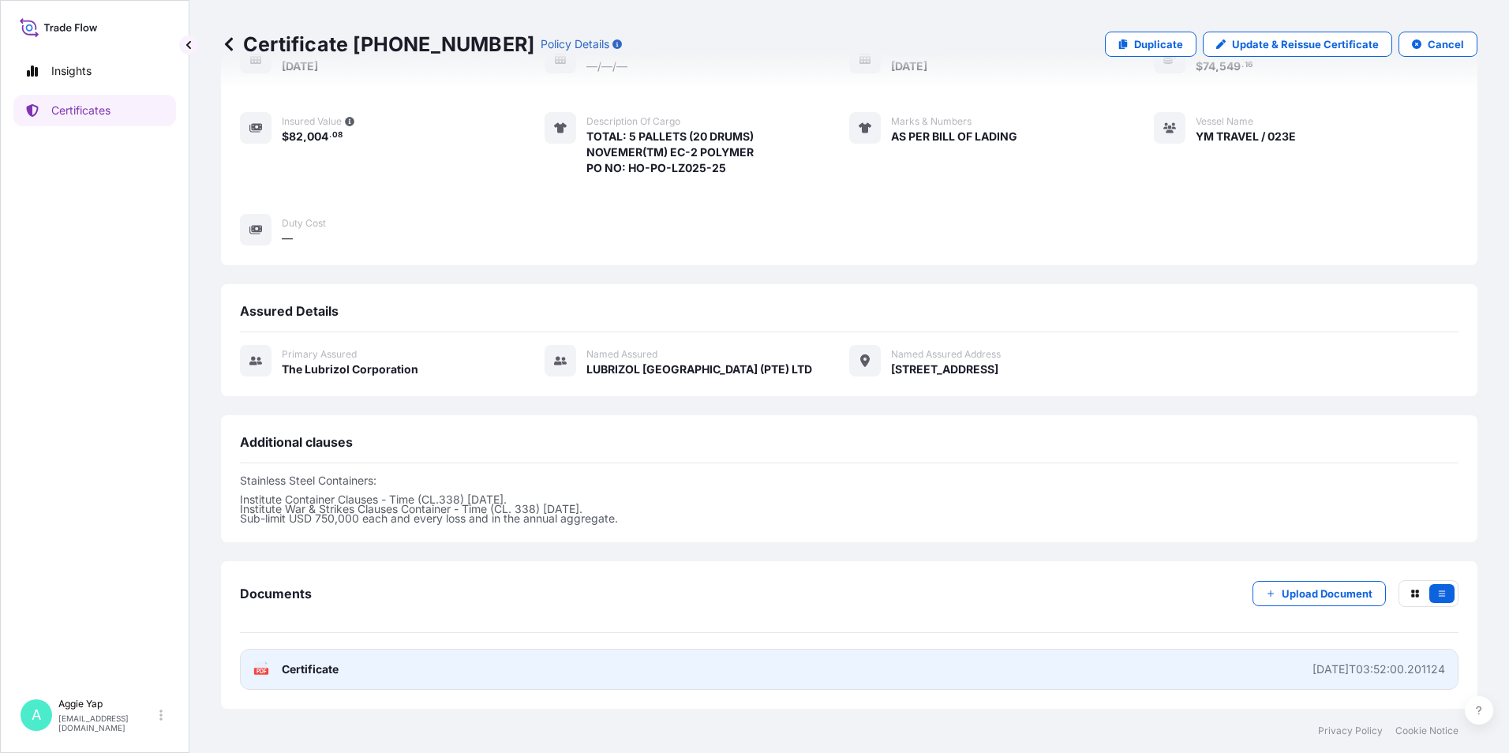
click at [384, 663] on link "PDF Certificate 2025-09-23T03:52:00.201124" at bounding box center [849, 669] width 1219 height 41
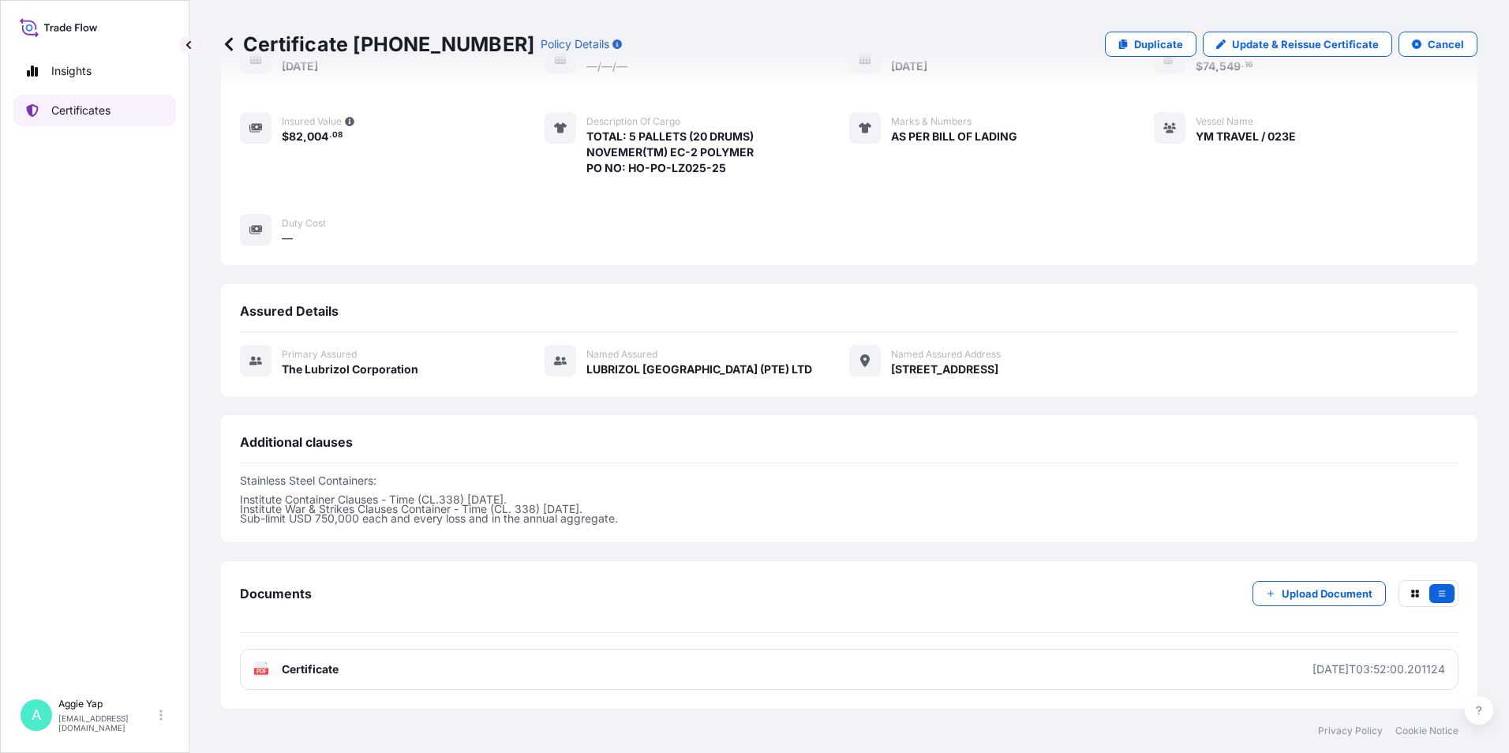
click at [70, 114] on p "Certificates" at bounding box center [80, 111] width 59 height 16
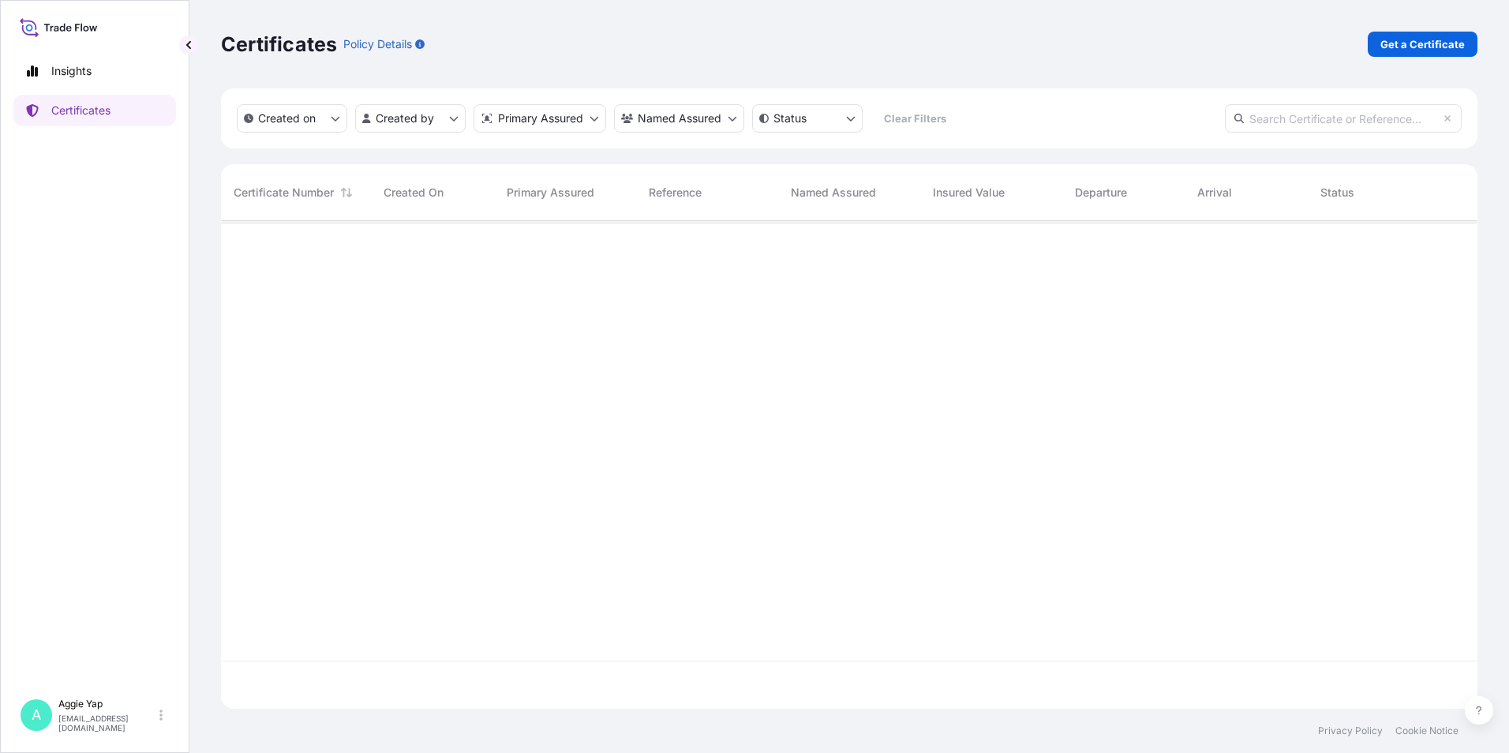
scroll to position [485, 1245]
click at [815, 42] on div "Certificates Policy Details Get a Certificate" at bounding box center [849, 44] width 1257 height 25
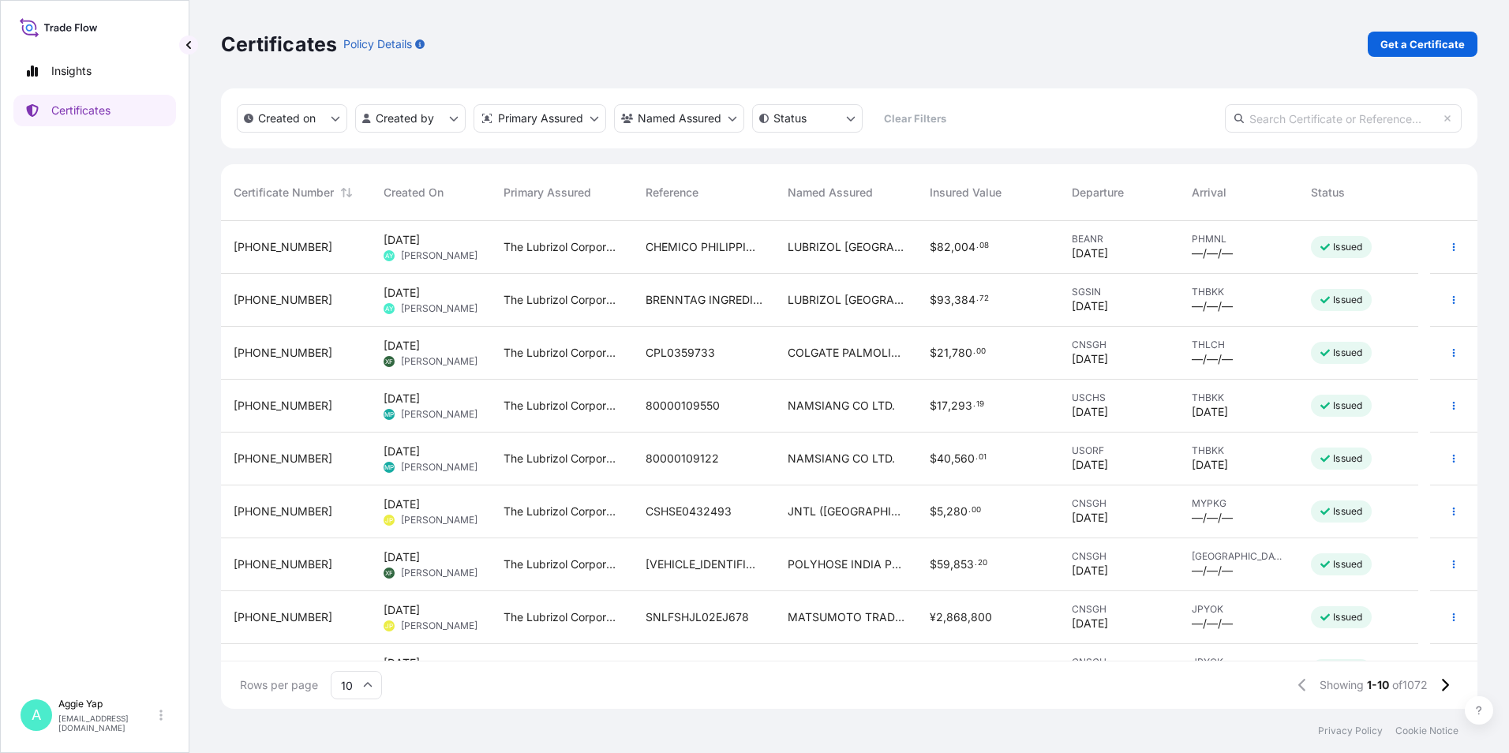
click at [839, 24] on div "Certificates Policy Details Get a Certificate" at bounding box center [849, 44] width 1257 height 88
